Goal: Find specific page/section: Find specific page/section

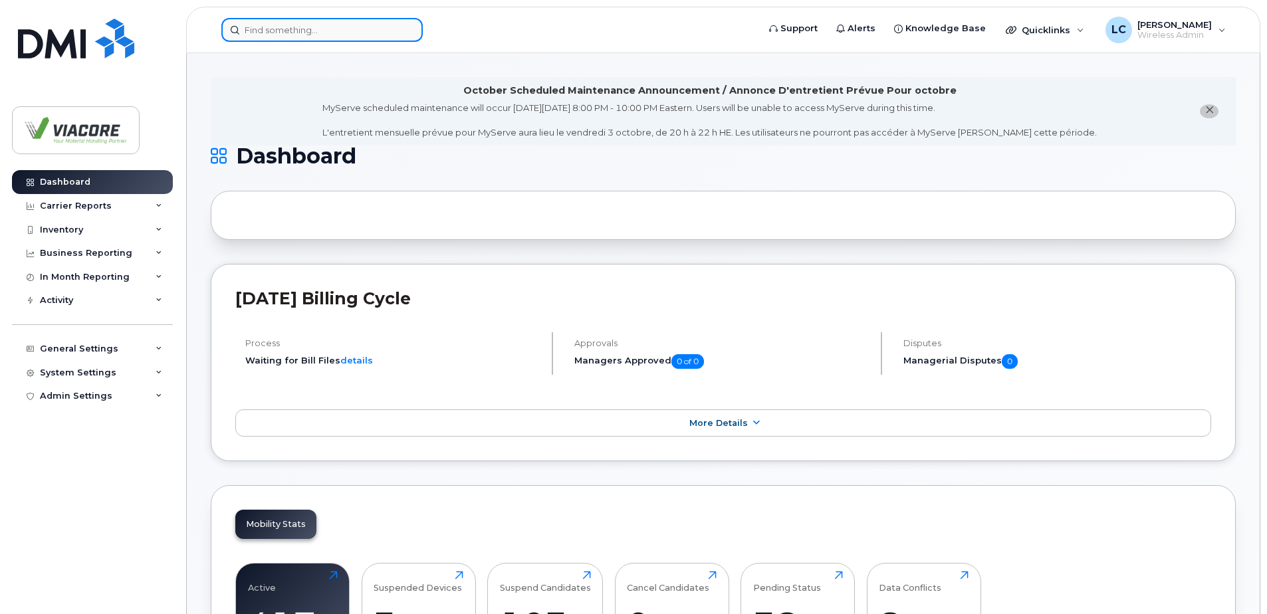
click at [330, 19] on input at bounding box center [321, 30] width 201 height 24
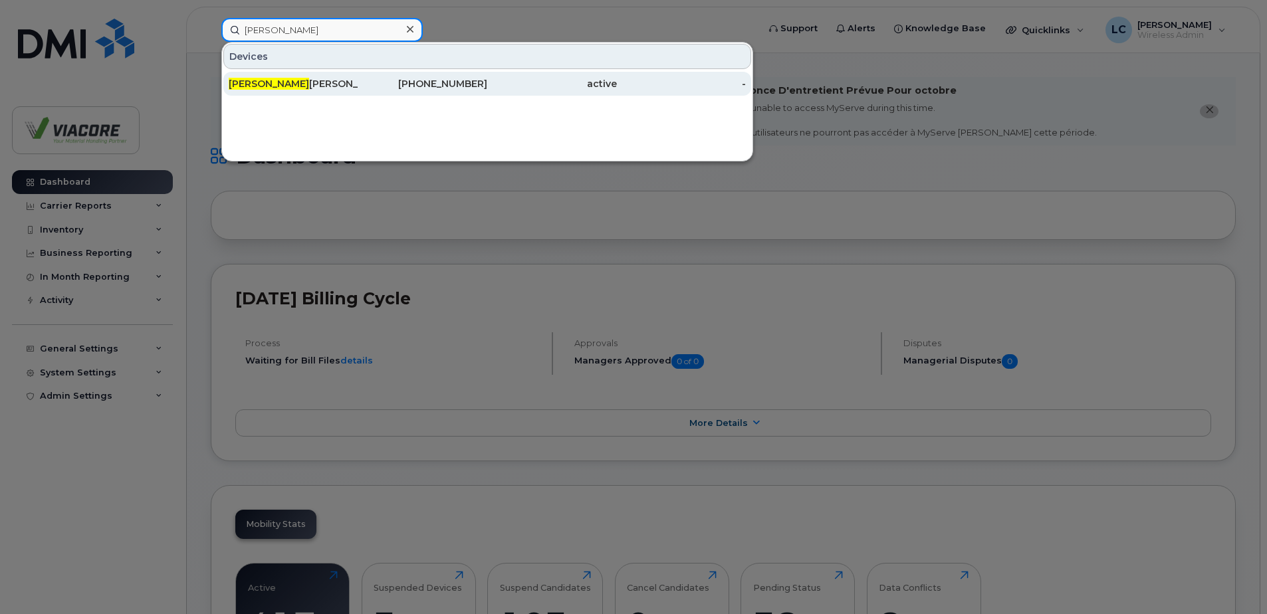
type input "terry"
click at [301, 74] on div "Terry Burke" at bounding box center [294, 84] width 130 height 24
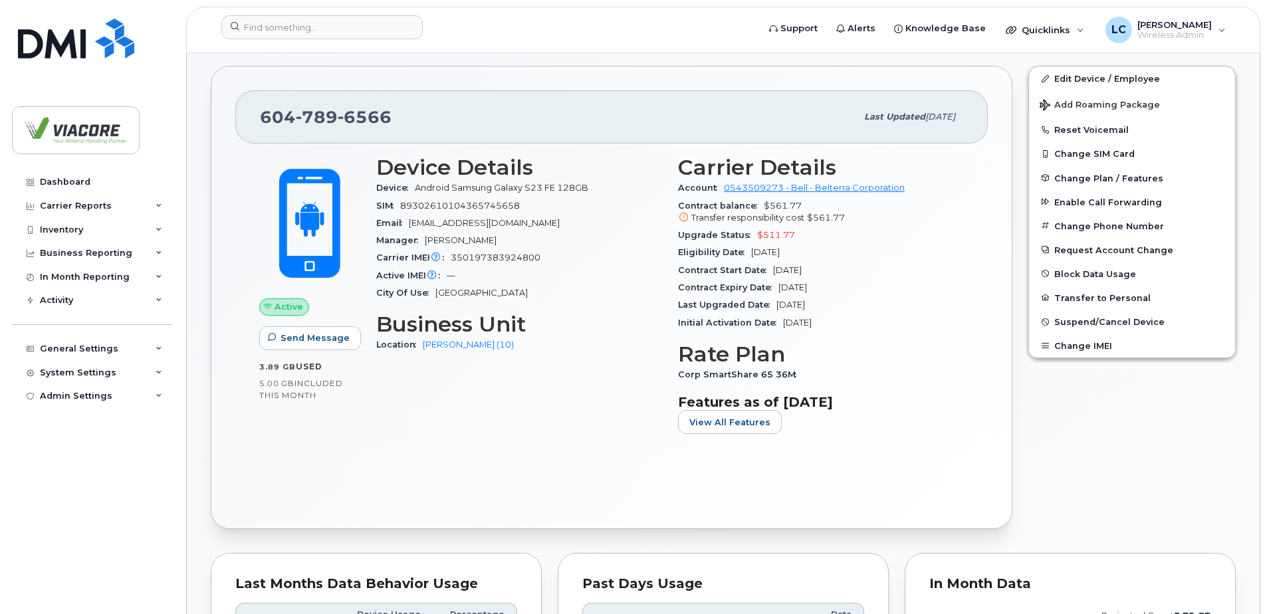
scroll to position [332, 0]
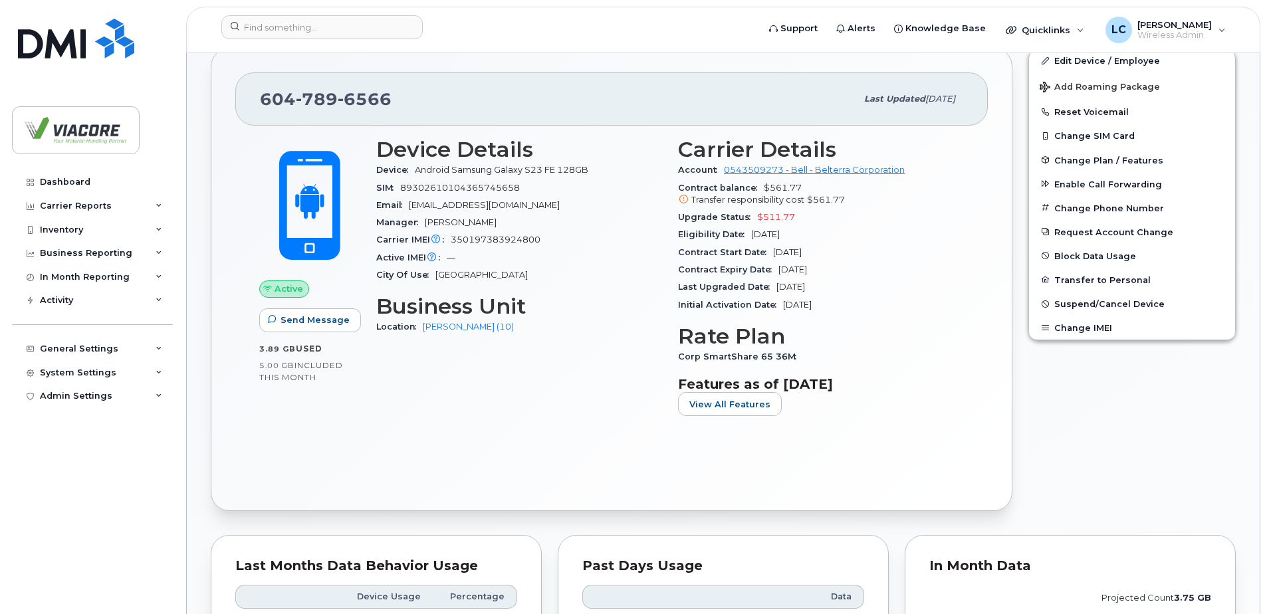
click at [559, 458] on div "Active Send Message 3.89 GB  used 5.00 GB  included this month Device Details D…" at bounding box center [611, 306] width 753 height 361
